Goal: Navigation & Orientation: Find specific page/section

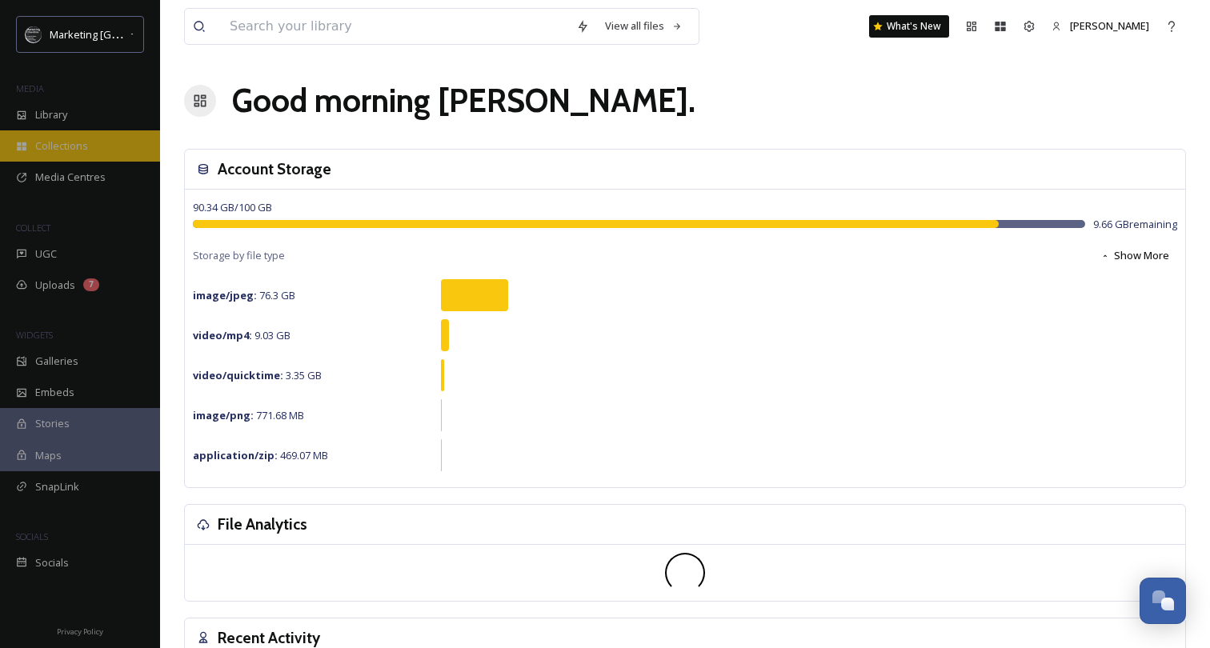
click at [91, 157] on div "Collections" at bounding box center [80, 145] width 160 height 31
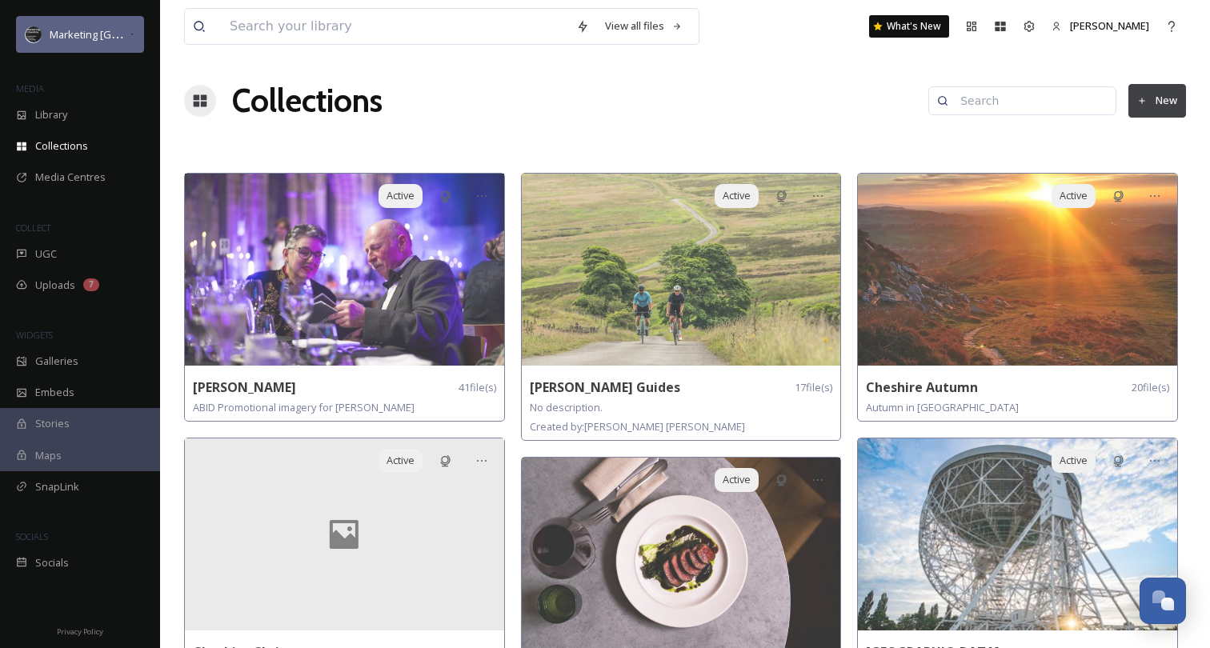
click at [80, 25] on div "Marketing [GEOGRAPHIC_DATA]" at bounding box center [89, 34] width 79 height 19
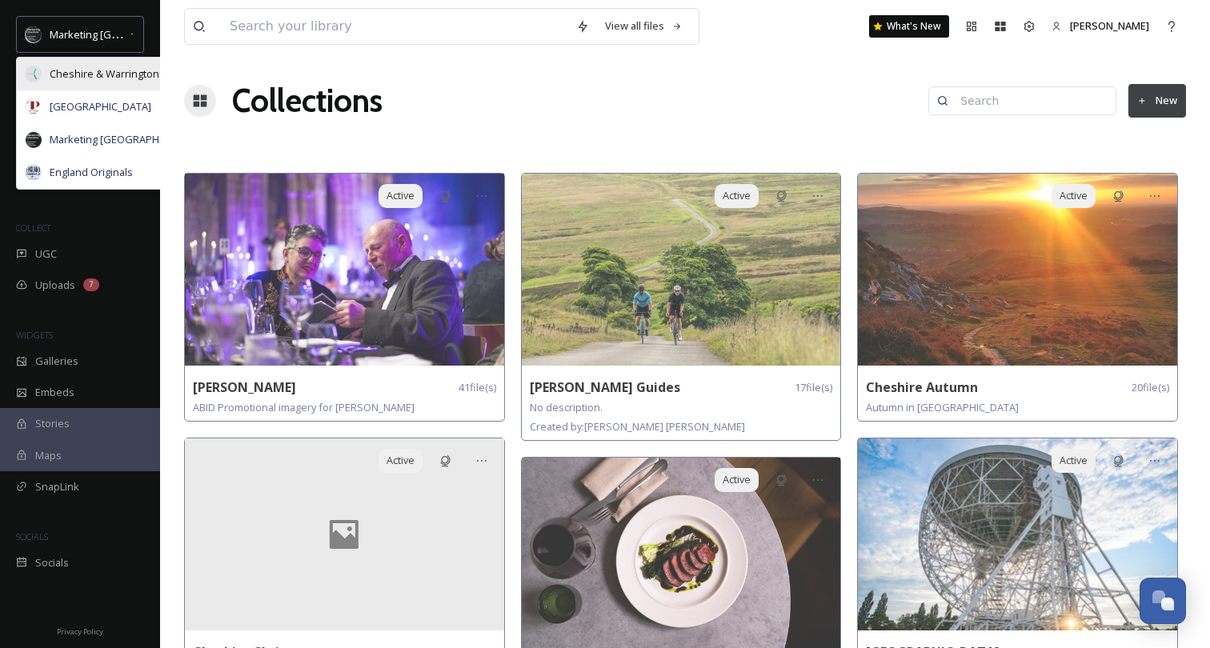
click at [101, 82] on div "Cheshire & Warrington LEP" at bounding box center [113, 74] width 193 height 33
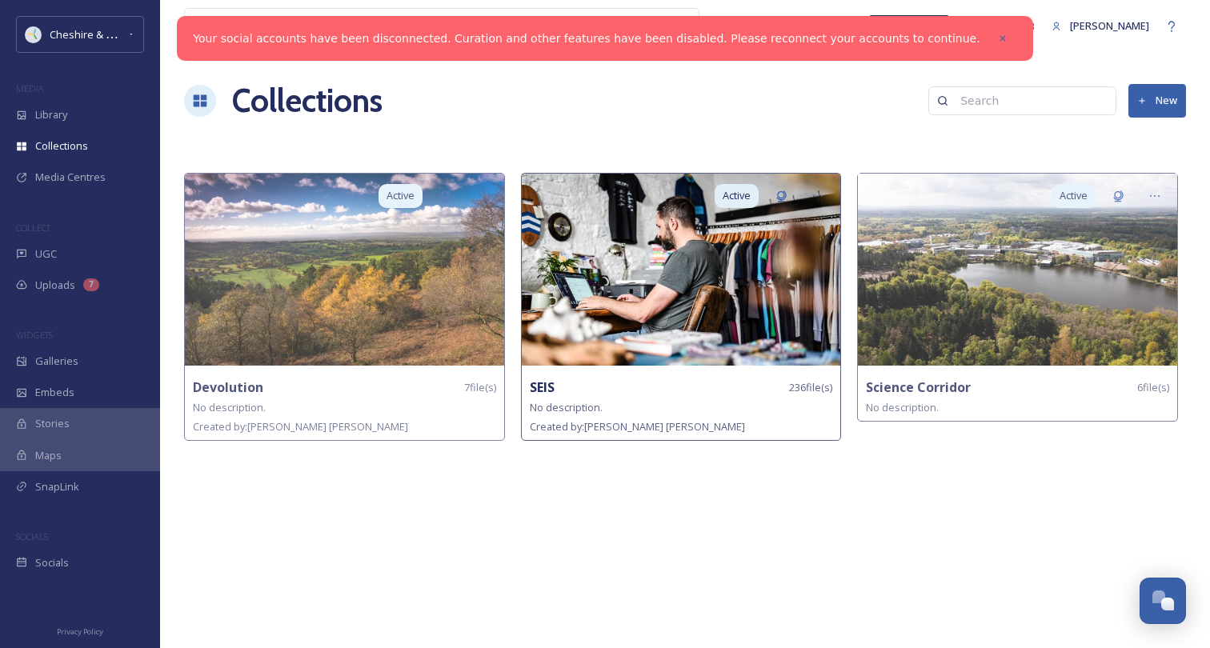
click at [660, 286] on img at bounding box center [681, 270] width 319 height 192
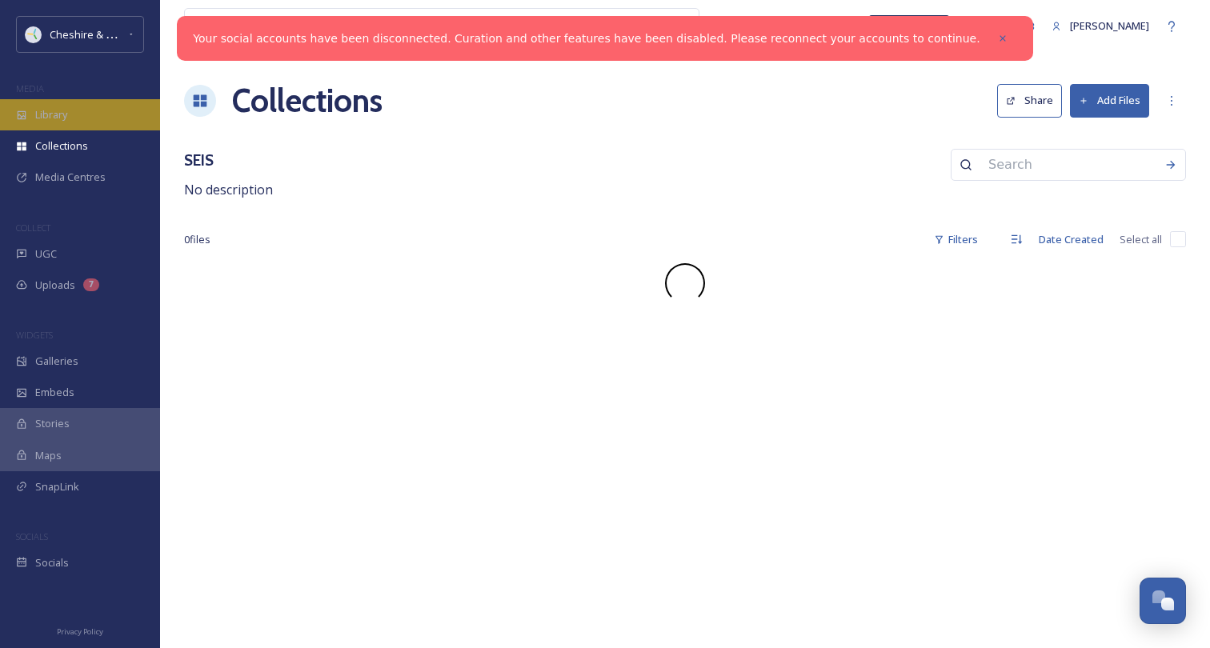
click at [72, 122] on div "Library" at bounding box center [80, 114] width 160 height 31
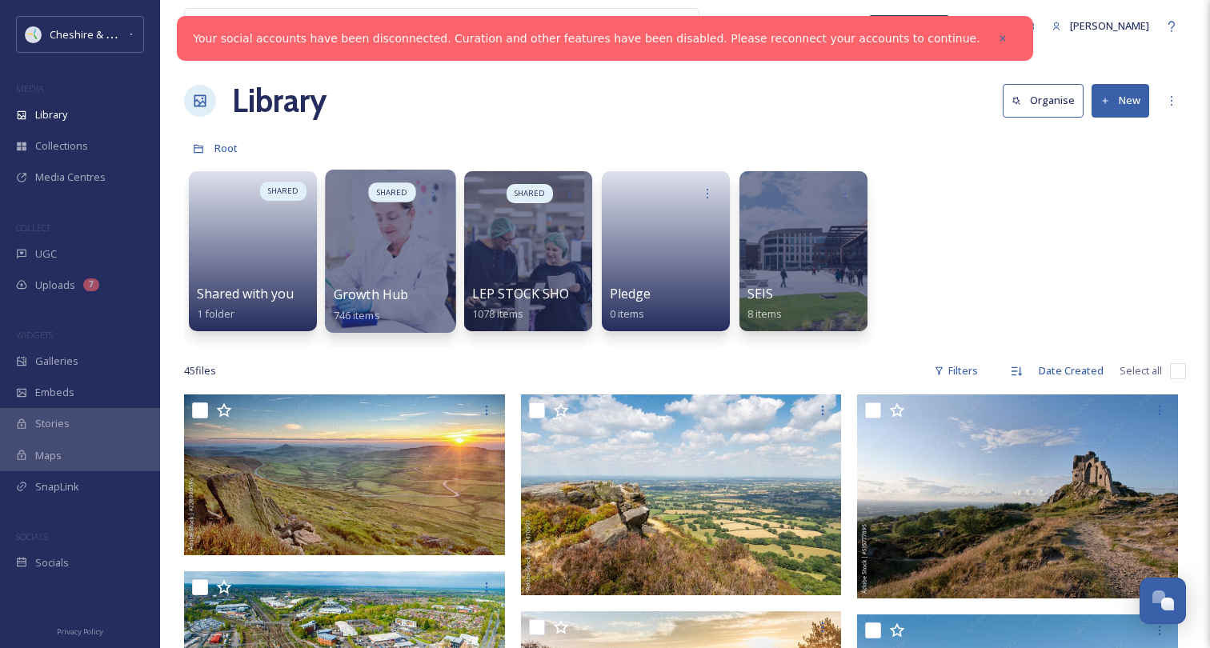
click at [389, 282] on div at bounding box center [390, 251] width 130 height 163
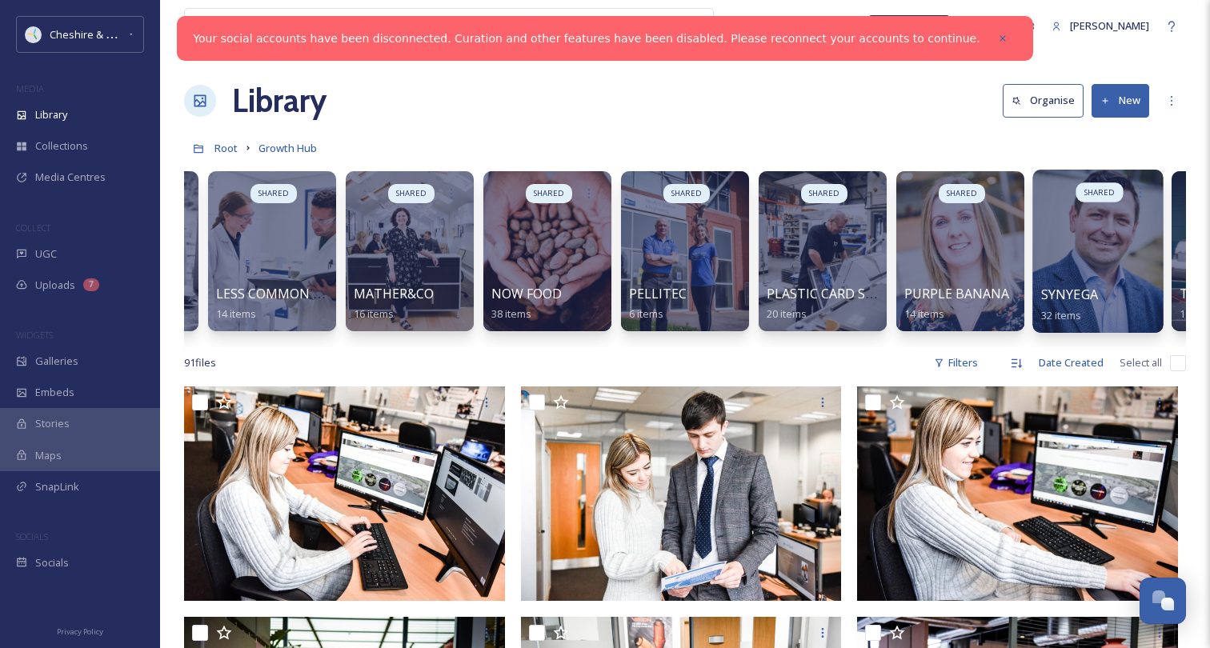
scroll to position [0, 2149]
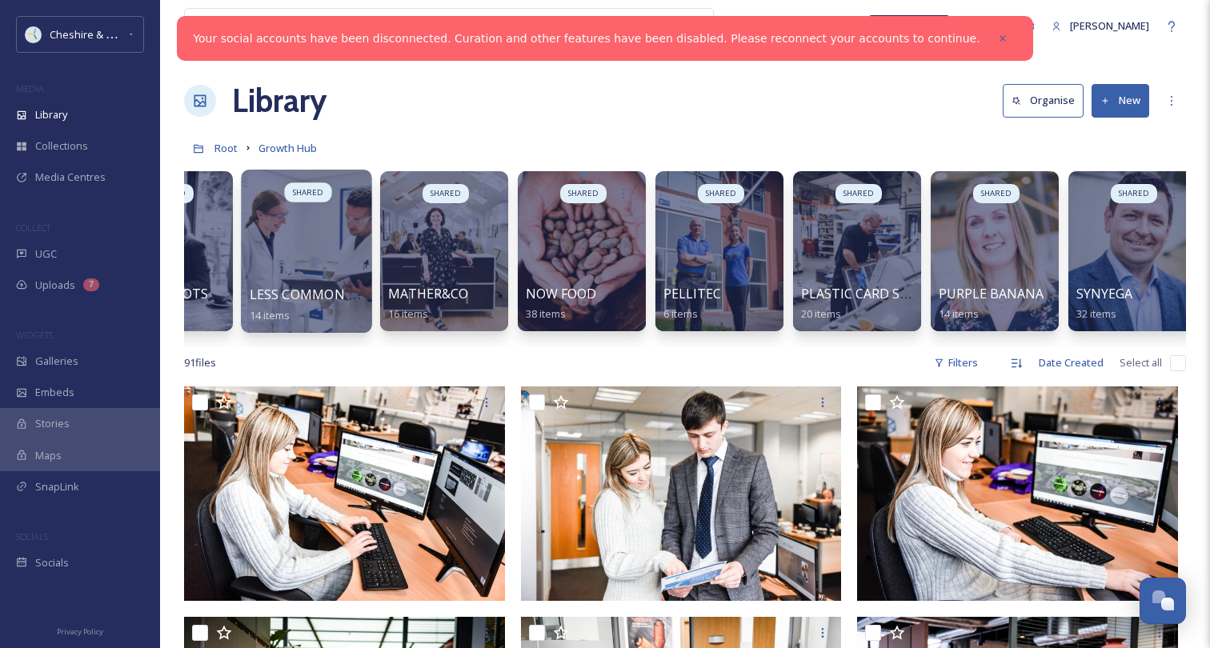
click at [347, 273] on div at bounding box center [306, 251] width 130 height 163
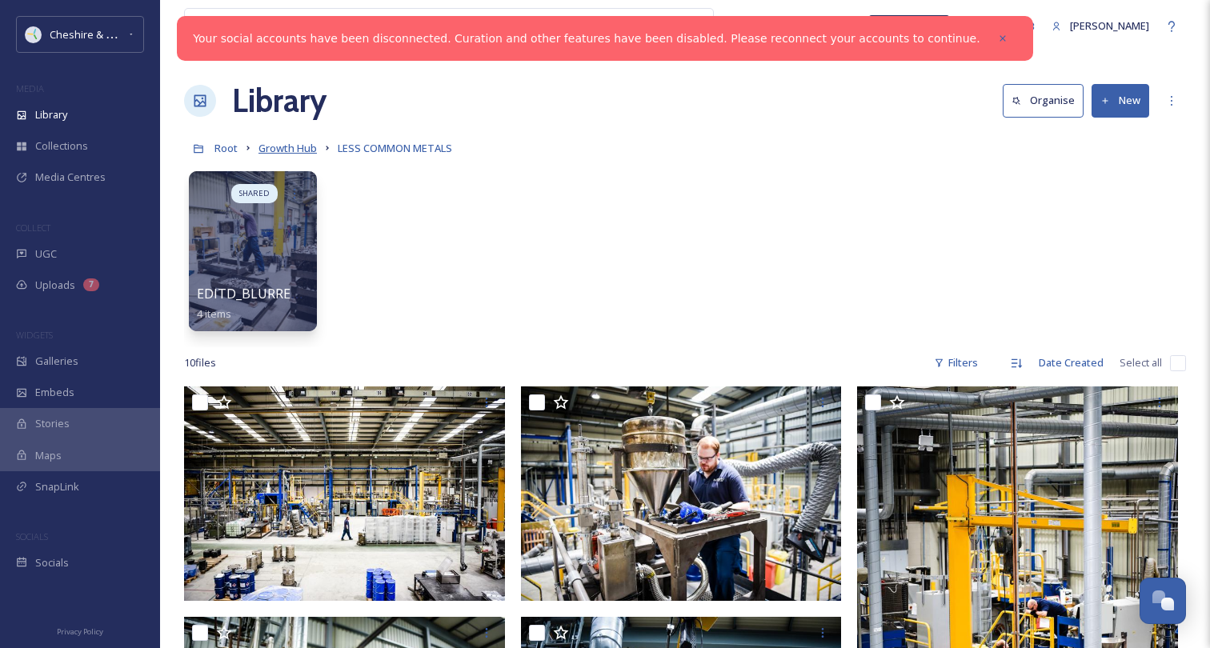
click at [307, 150] on span "Growth Hub" at bounding box center [288, 148] width 58 height 14
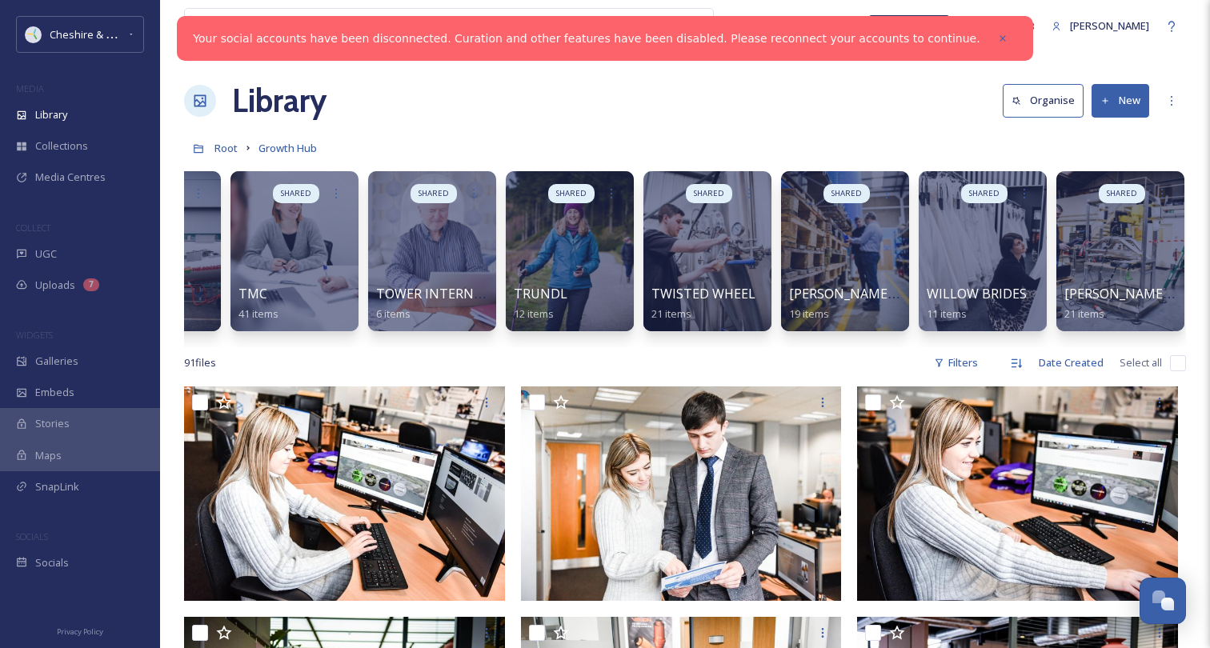
scroll to position [0, 3261]
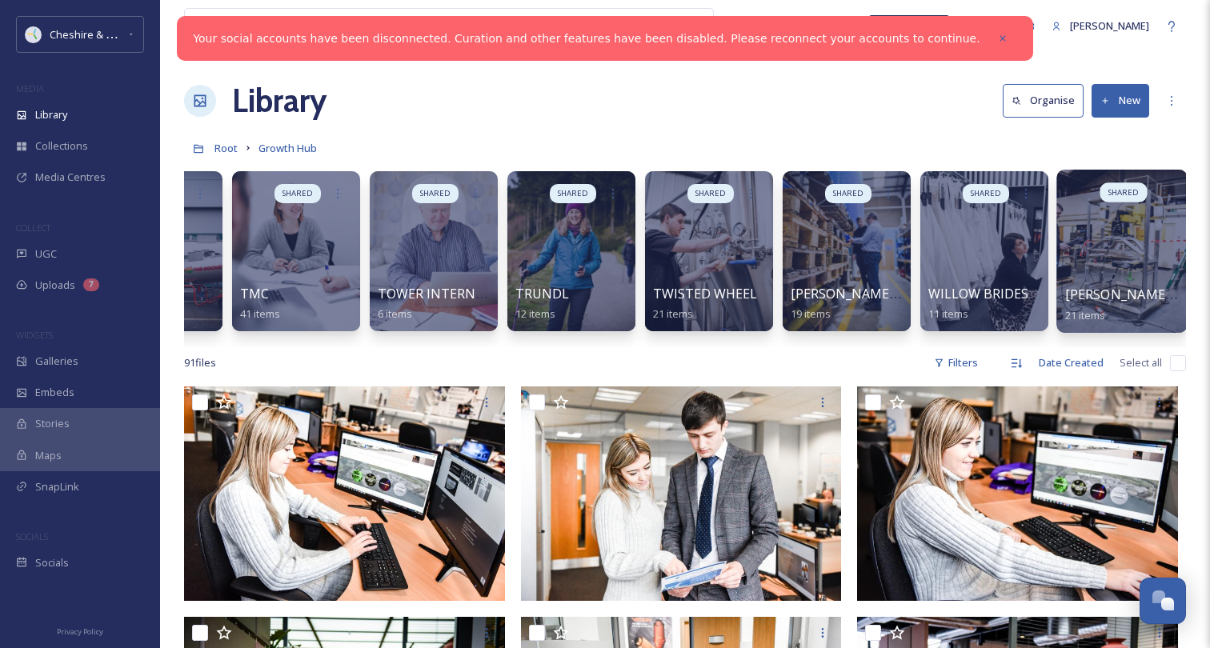
click at [1128, 279] on div at bounding box center [1121, 251] width 130 height 163
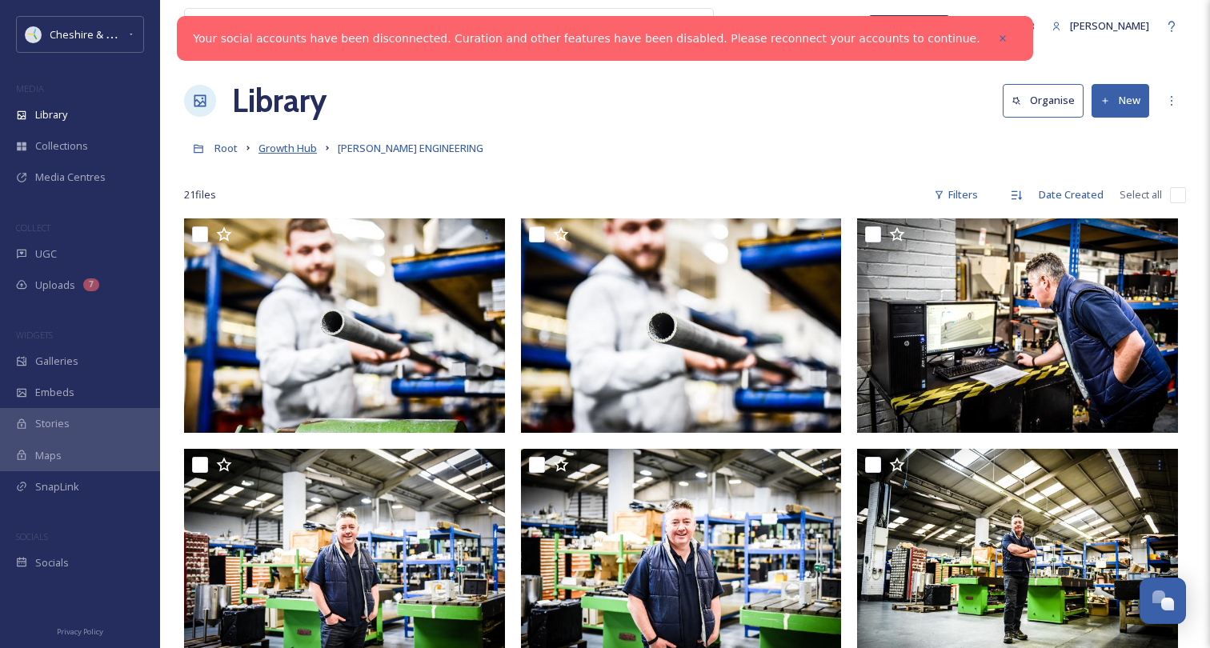
click at [304, 148] on span "Growth Hub" at bounding box center [288, 148] width 58 height 14
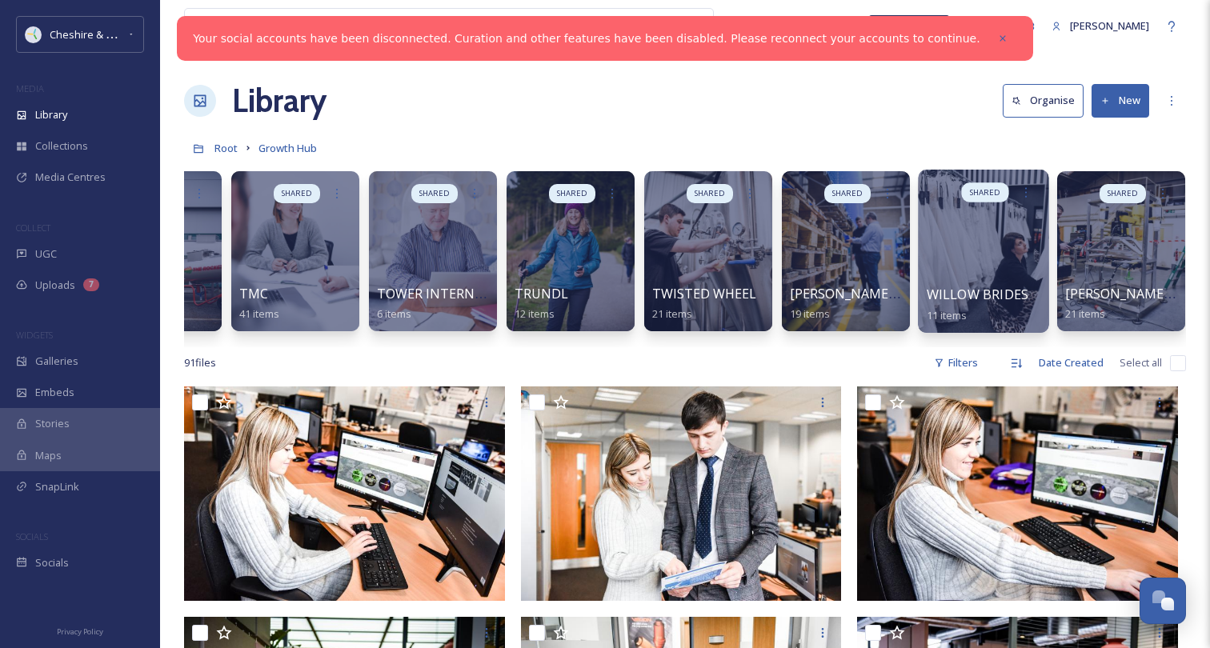
scroll to position [0, 3261]
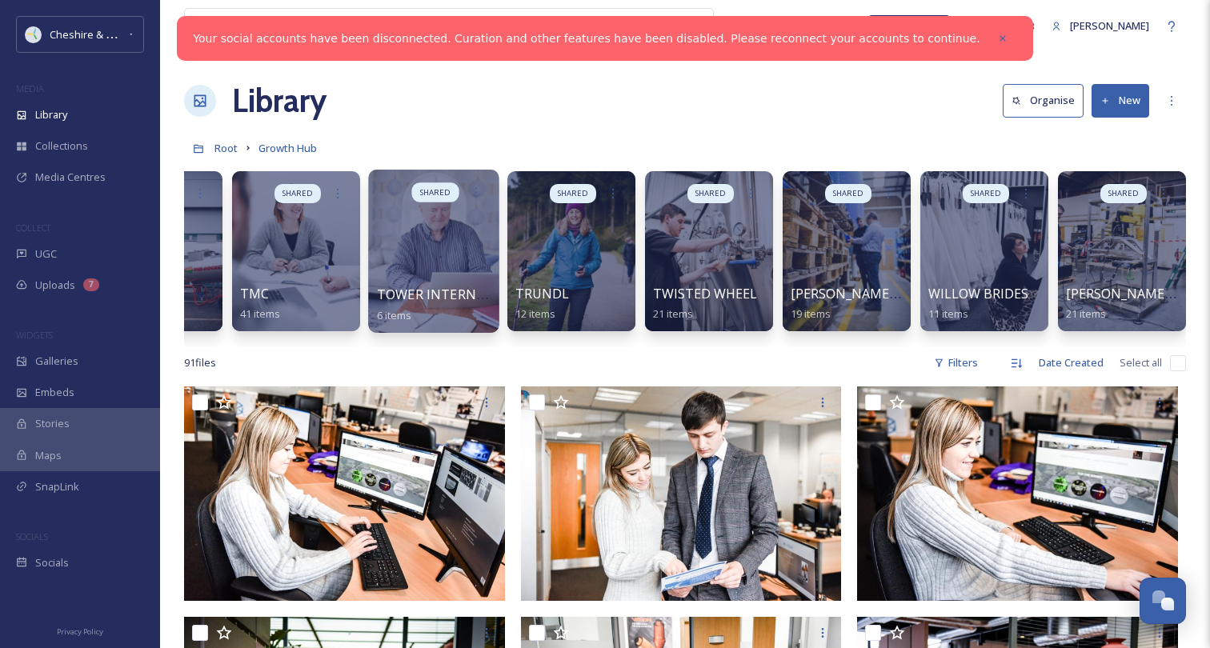
click at [445, 262] on div at bounding box center [433, 251] width 130 height 163
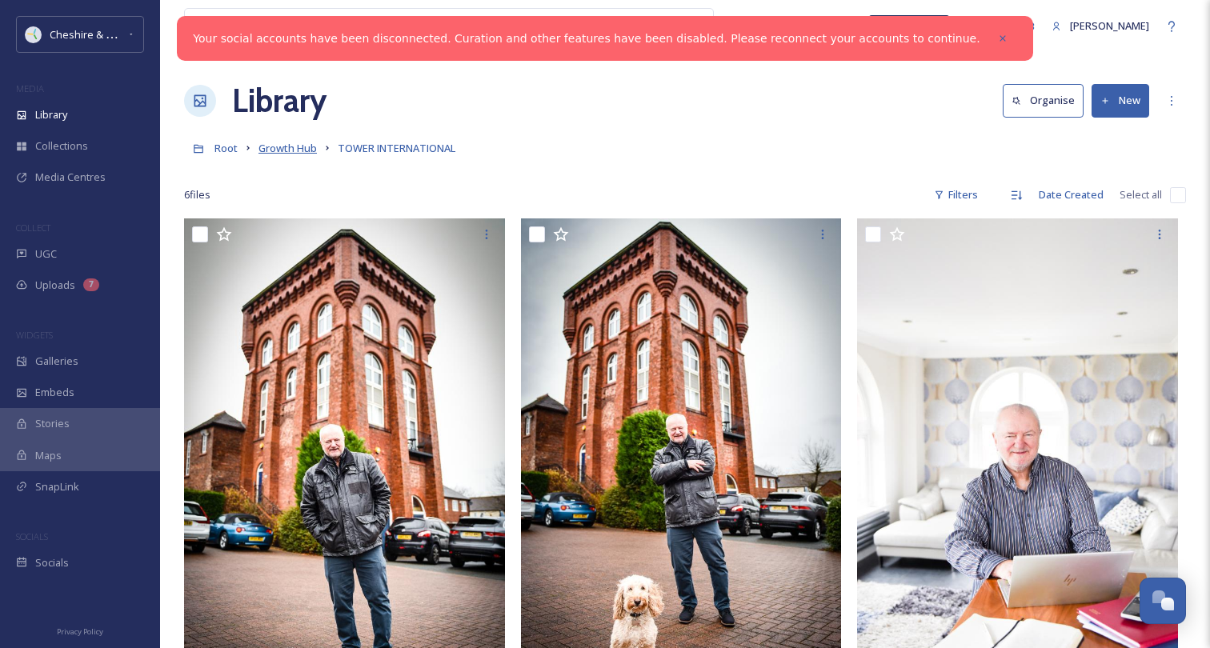
click at [297, 153] on span "Growth Hub" at bounding box center [288, 148] width 58 height 14
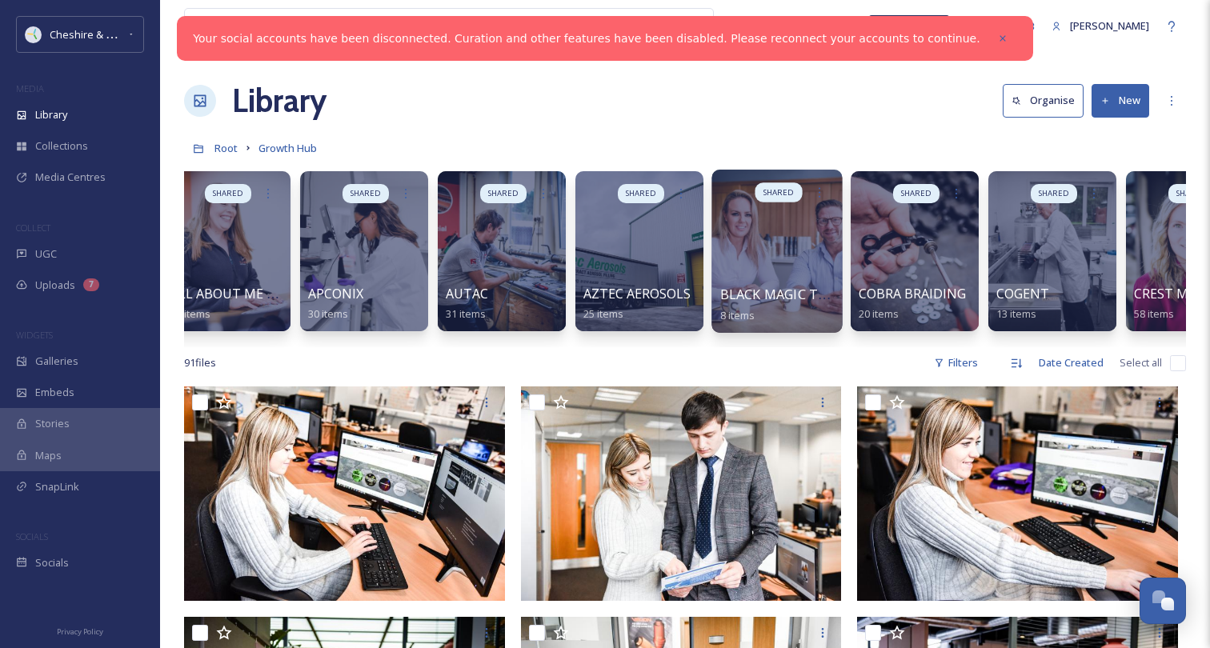
scroll to position [0, 318]
